Goal: Task Accomplishment & Management: Complete application form

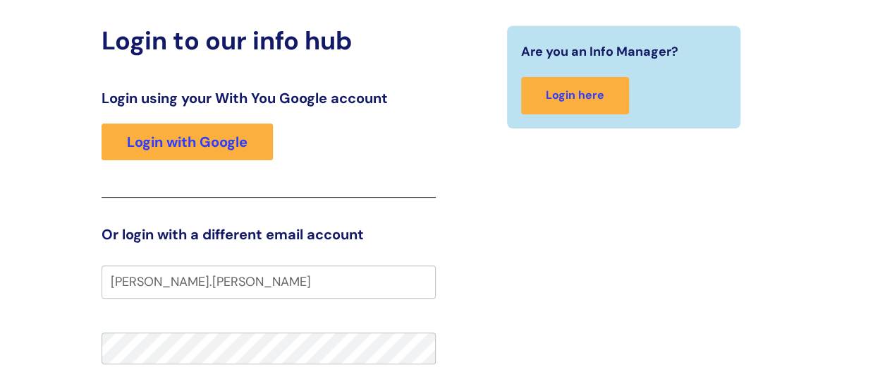
scroll to position [141, 0]
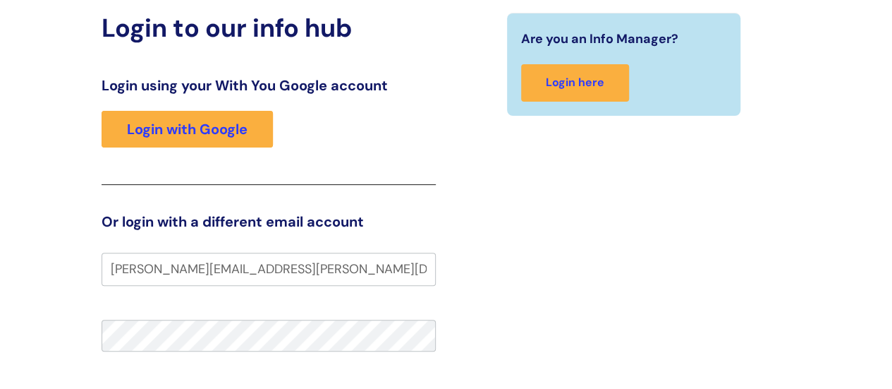
type input "[PERSON_NAME][EMAIL_ADDRESS][PERSON_NAME][DOMAIN_NAME]"
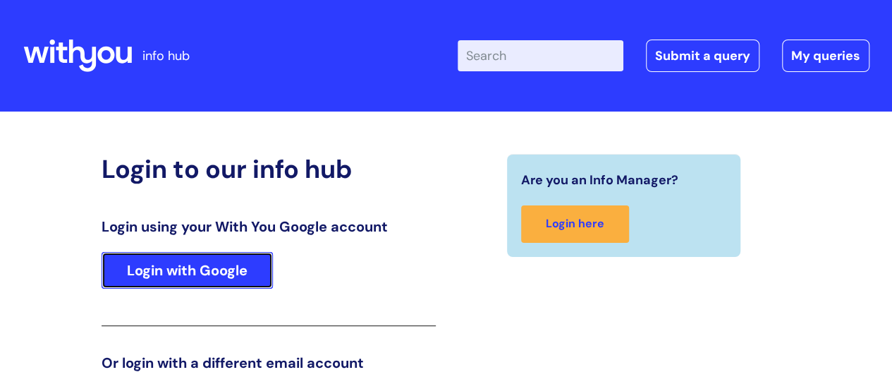
click at [236, 269] on link "Login with Google" at bounding box center [187, 270] width 171 height 37
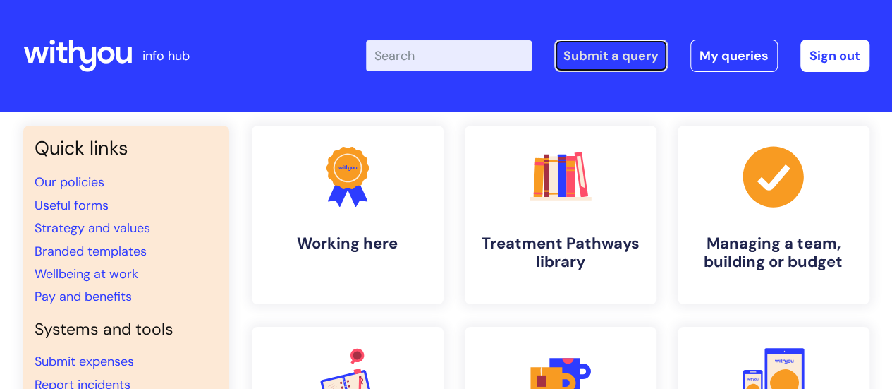
click at [611, 68] on link "Submit a query" at bounding box center [611, 55] width 114 height 32
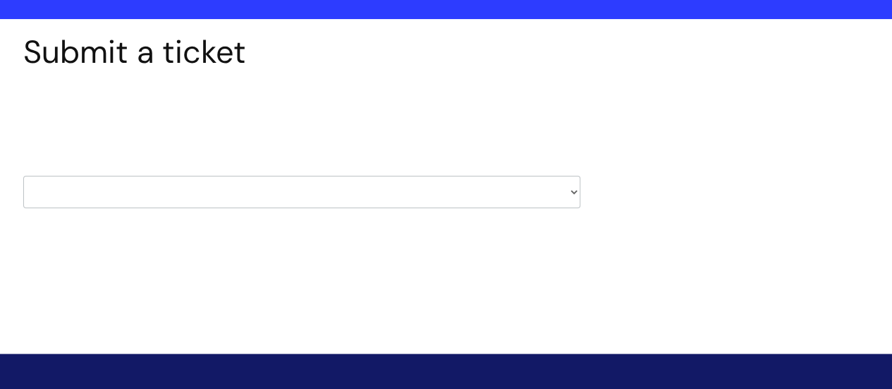
scroll to position [141, 0]
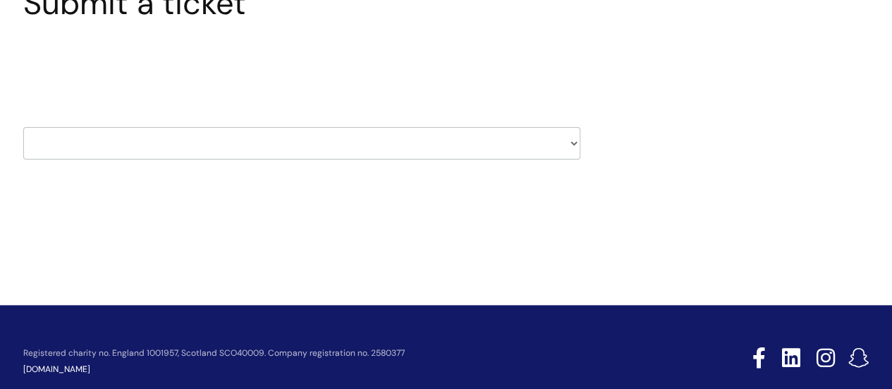
click at [332, 120] on div "HR / People IT and Support Clinical Drug Alerts Finance Accounts Data Support T…" at bounding box center [301, 125] width 557 height 66
click at [343, 140] on select "HR / People IT and Support Clinical Drug Alerts Finance Accounts Data Support T…" at bounding box center [301, 143] width 557 height 32
select select "it_and_support"
click at [23, 127] on select "HR / People IT and Support Clinical Drug Alerts Finance Accounts Data Support T…" at bounding box center [301, 143] width 557 height 32
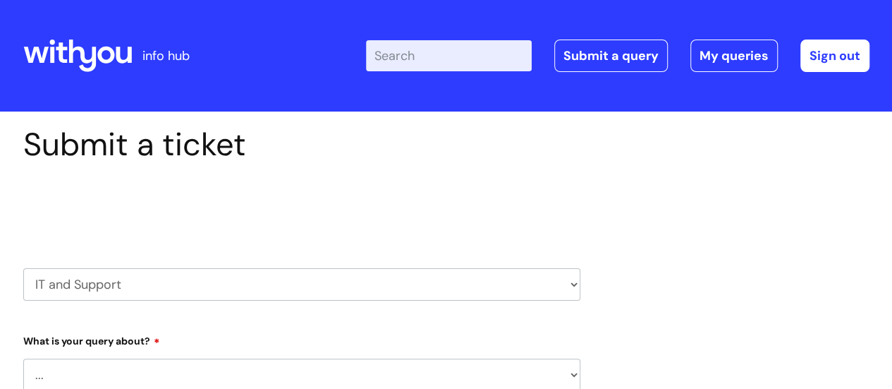
select select "80004286526"
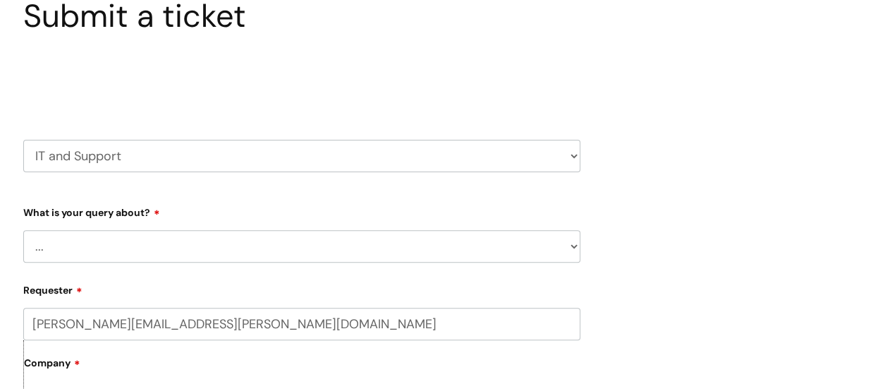
scroll to position [141, 0]
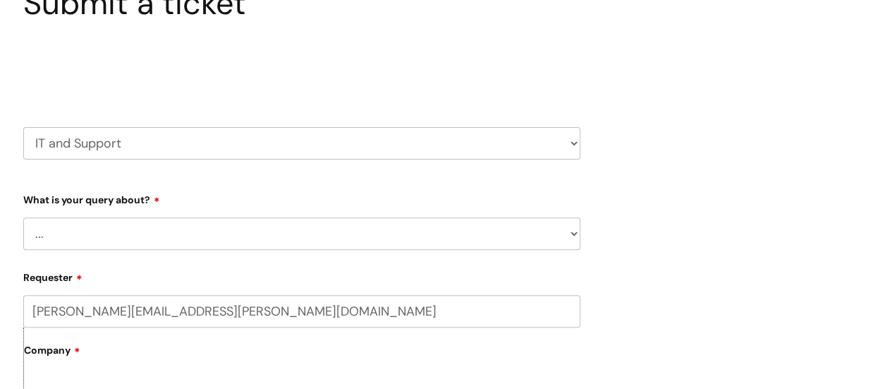
click at [188, 222] on select "... Mobile Phone Reset & MFA Accounts, Starters and Leavers IT Hardware issue I…" at bounding box center [301, 233] width 557 height 32
select select "Printing & Scanning"
click at [23, 217] on select "... Mobile Phone Reset & MFA Accounts, Starters and Leavers IT Hardware issue I…" at bounding box center [301, 233] width 557 height 32
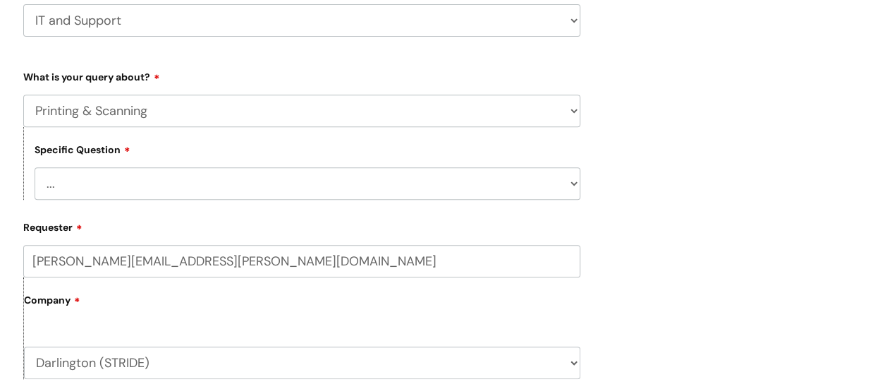
scroll to position [212, 0]
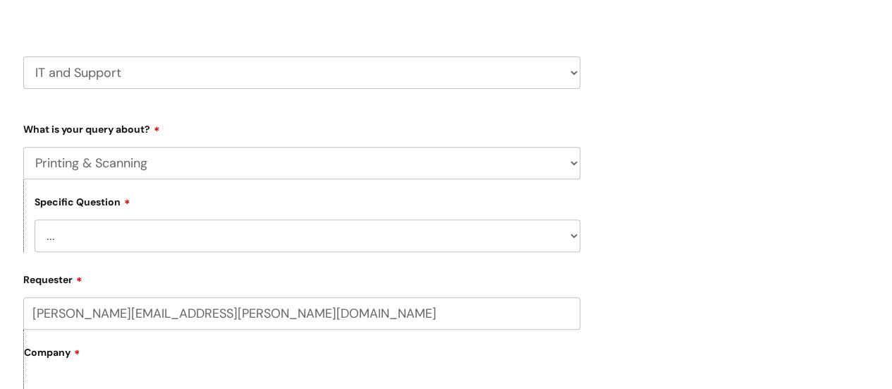
click at [131, 238] on select "... I need help finding or adding a printer I need help to scan a document I ne…" at bounding box center [308, 235] width 546 height 32
select select "I need help with a printer in a WithYou office"
click at [35, 220] on select "... I need help finding or adding a printer I need help to scan a document I ne…" at bounding box center [308, 235] width 546 height 32
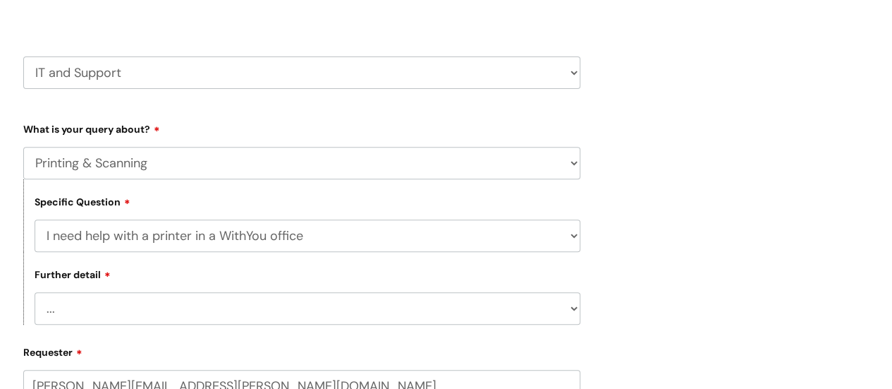
click at [116, 308] on select "... I need help with a printer that is not working" at bounding box center [308, 308] width 546 height 32
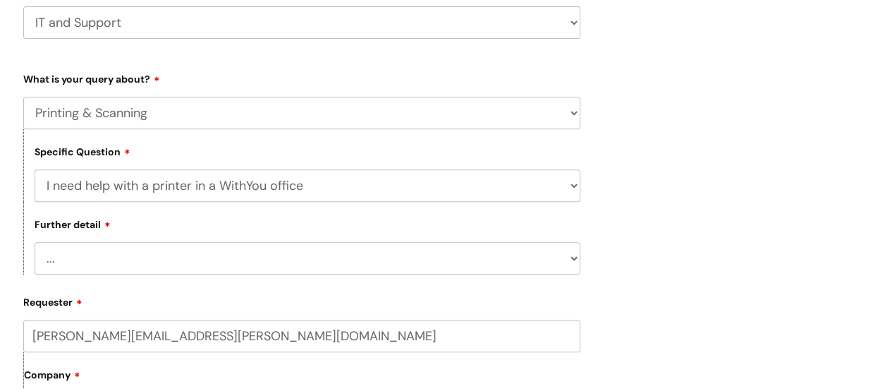
scroll to position [282, 0]
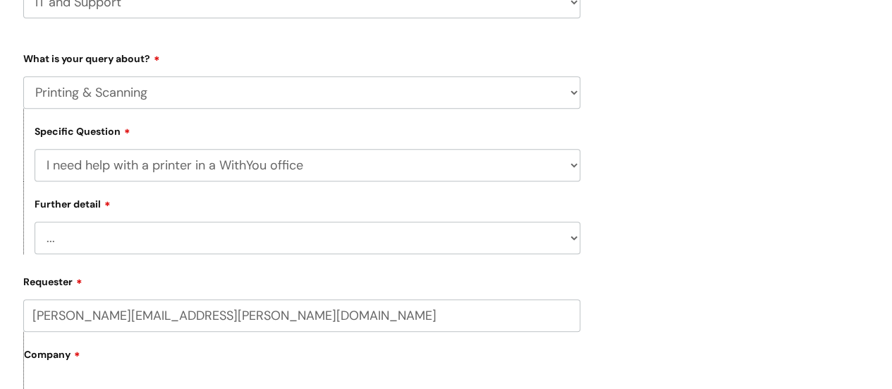
click at [173, 240] on select "... I need help with a printer that is not working" at bounding box center [308, 237] width 546 height 32
select select "I need help with a printer that is not working"
click at [35, 223] on select "... I need help with a printer that is not working" at bounding box center [308, 237] width 546 height 32
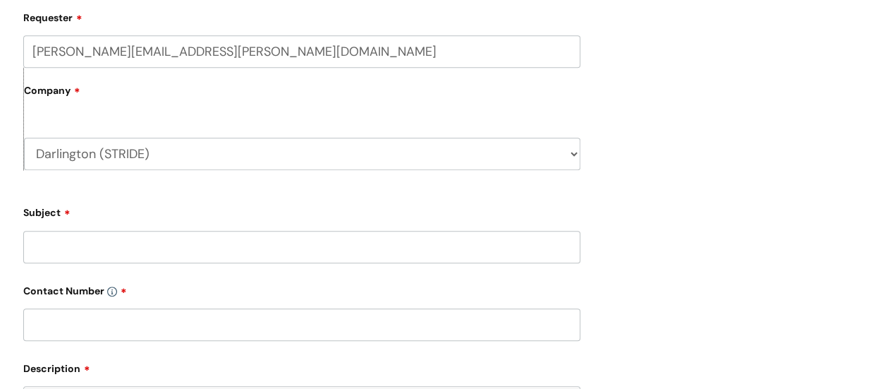
scroll to position [564, 0]
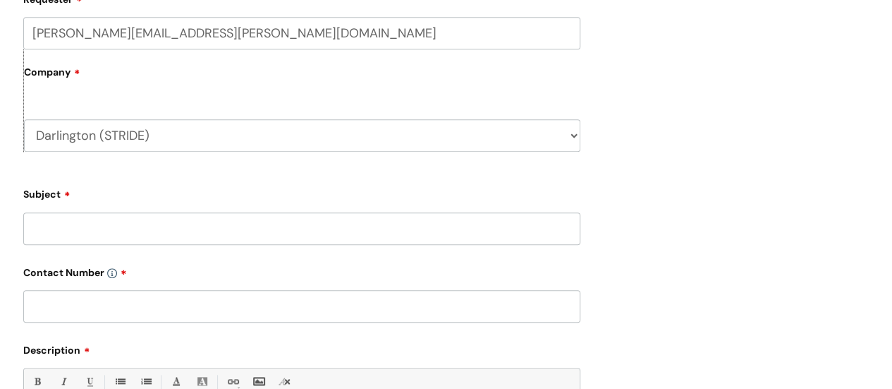
click at [134, 236] on input "Subject" at bounding box center [301, 228] width 557 height 32
type input "Printing issue"
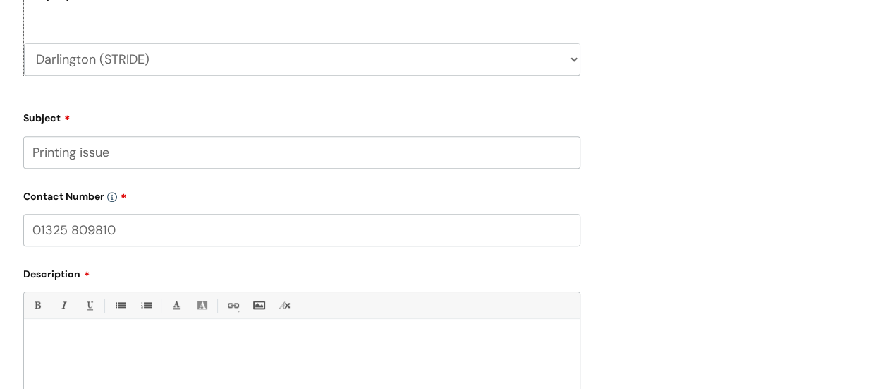
scroll to position [776, 0]
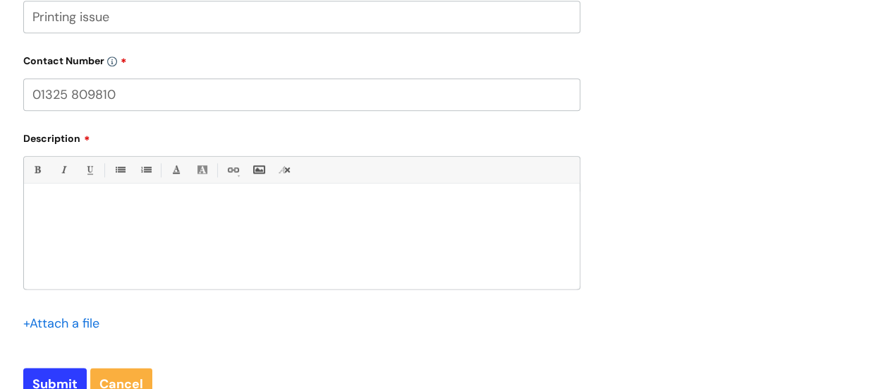
type input "01325 809810"
click at [118, 245] on div at bounding box center [302, 239] width 556 height 97
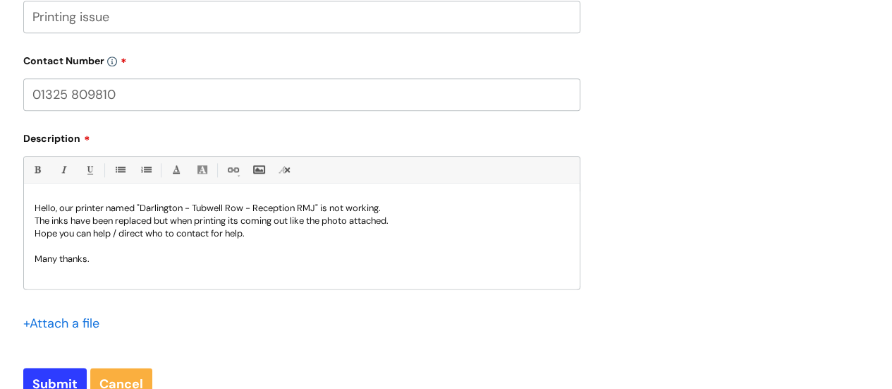
click at [82, 318] on input "file" at bounding box center [58, 322] width 71 height 18
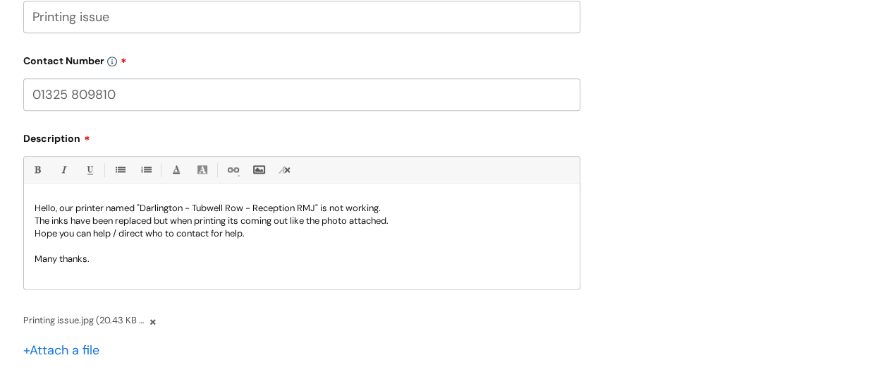
scroll to position [846, 0]
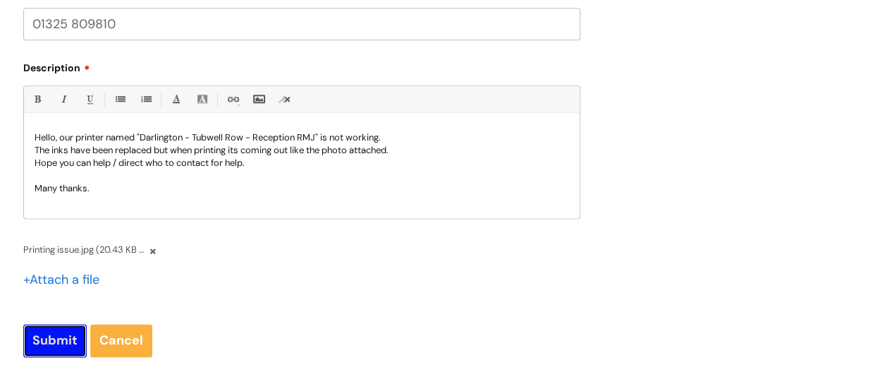
click at [55, 345] on input "Submit" at bounding box center [54, 340] width 63 height 32
type input "Please Wait..."
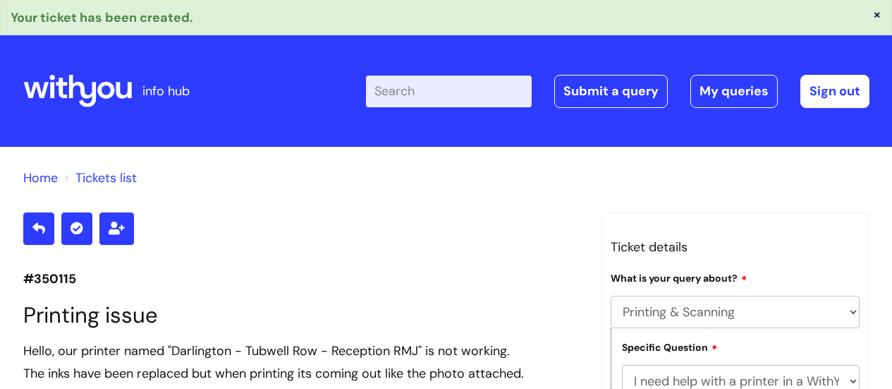
select select "Printing & Scanning"
select select "I need help with a printer in a WithYou office"
select select "I need help with a printer that is not working"
click at [49, 178] on link "Home" at bounding box center [40, 177] width 35 height 17
